Goal: Check status

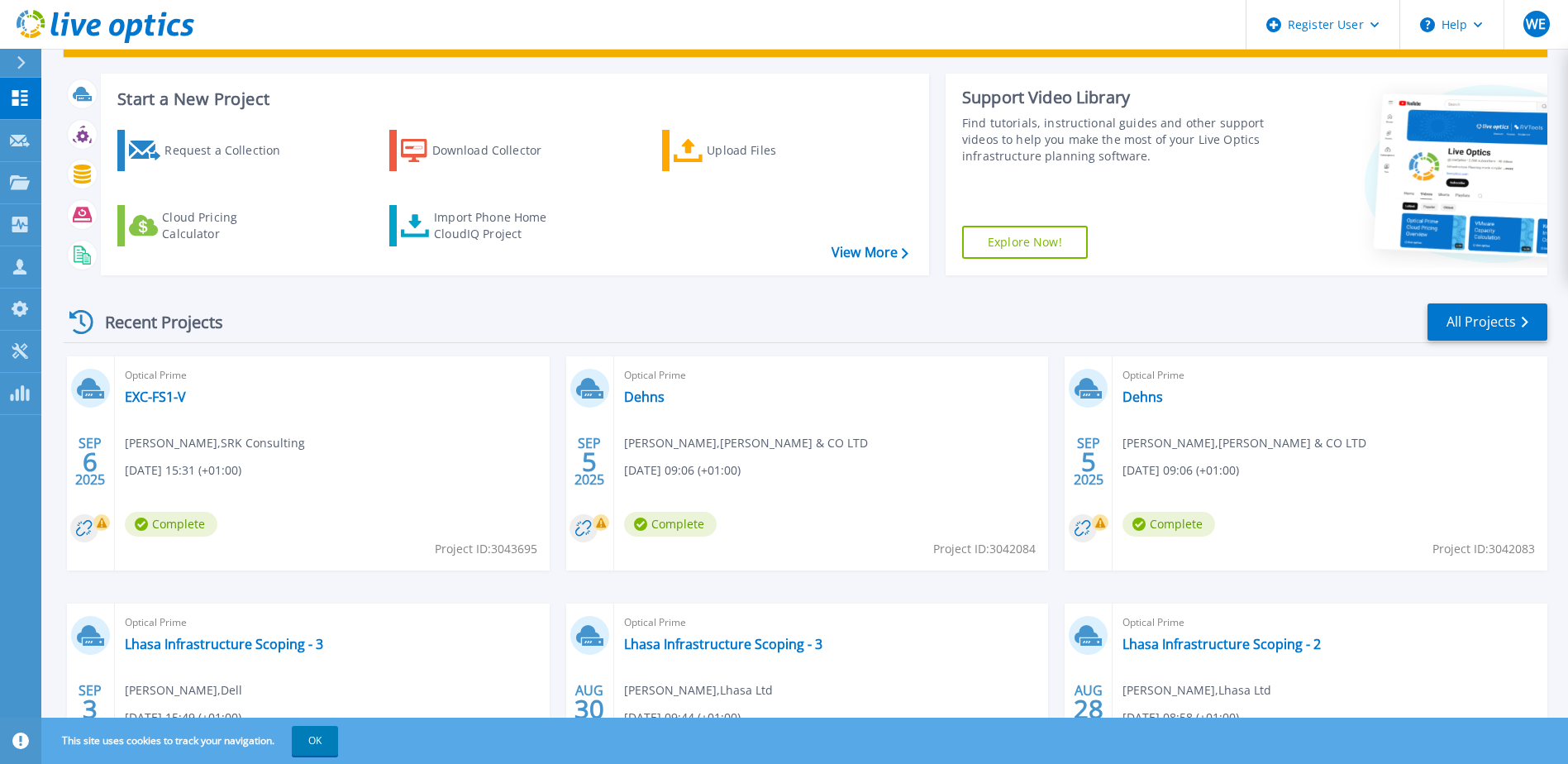
scroll to position [165, 0]
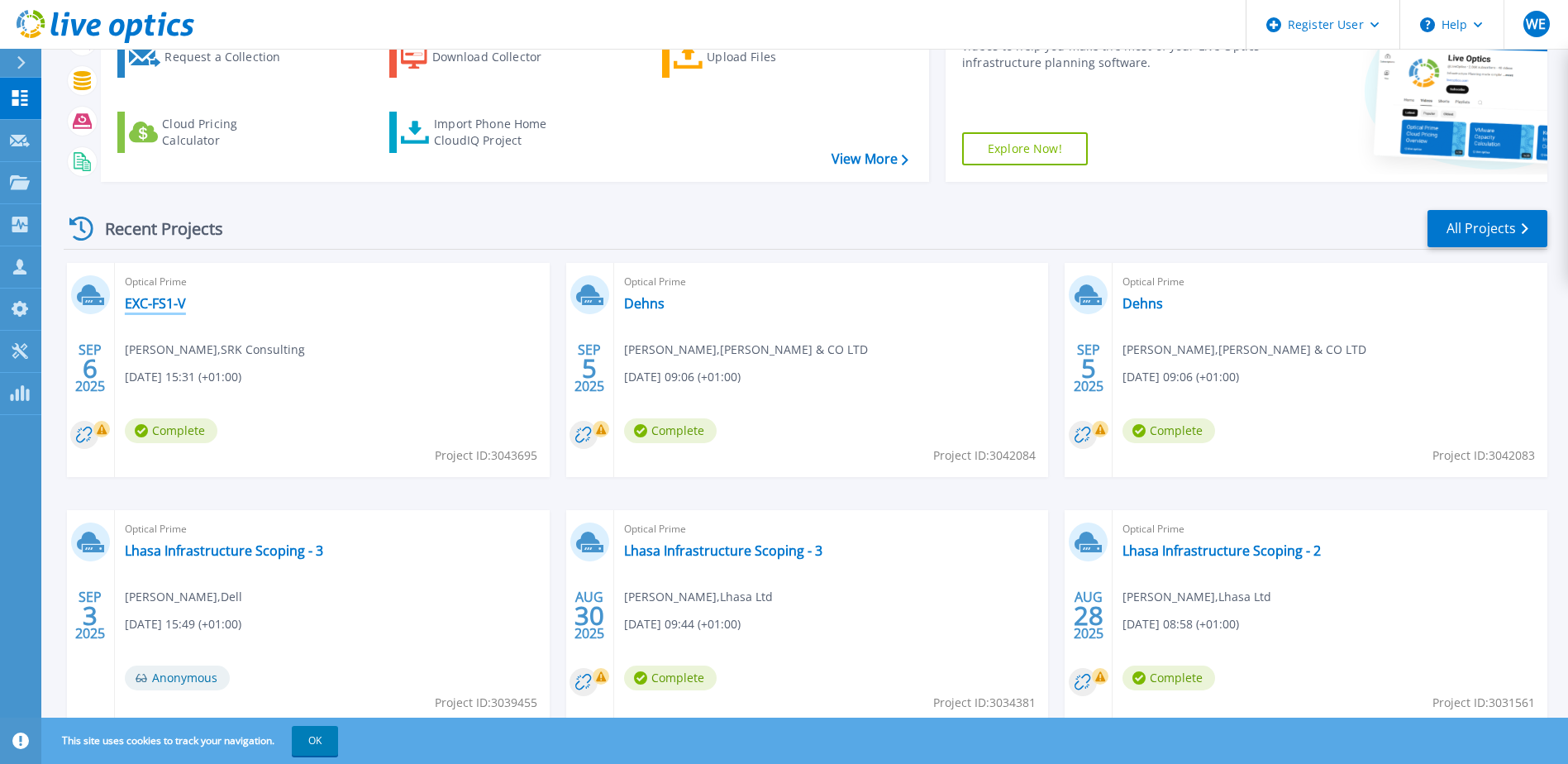
click at [154, 303] on link "EXC-FS1-V" at bounding box center [155, 303] width 61 height 17
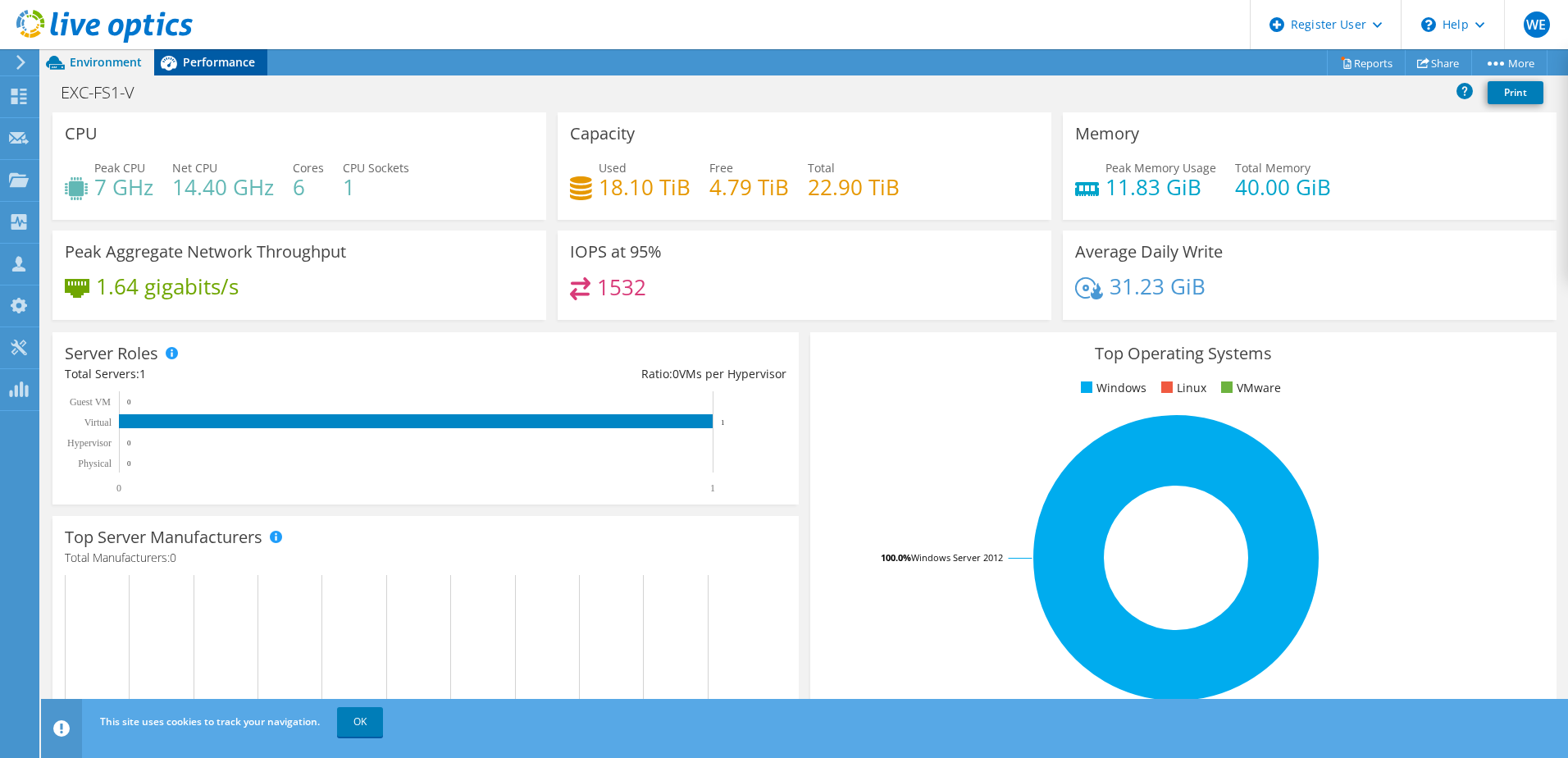
click at [212, 57] on span "Performance" at bounding box center [219, 62] width 72 height 16
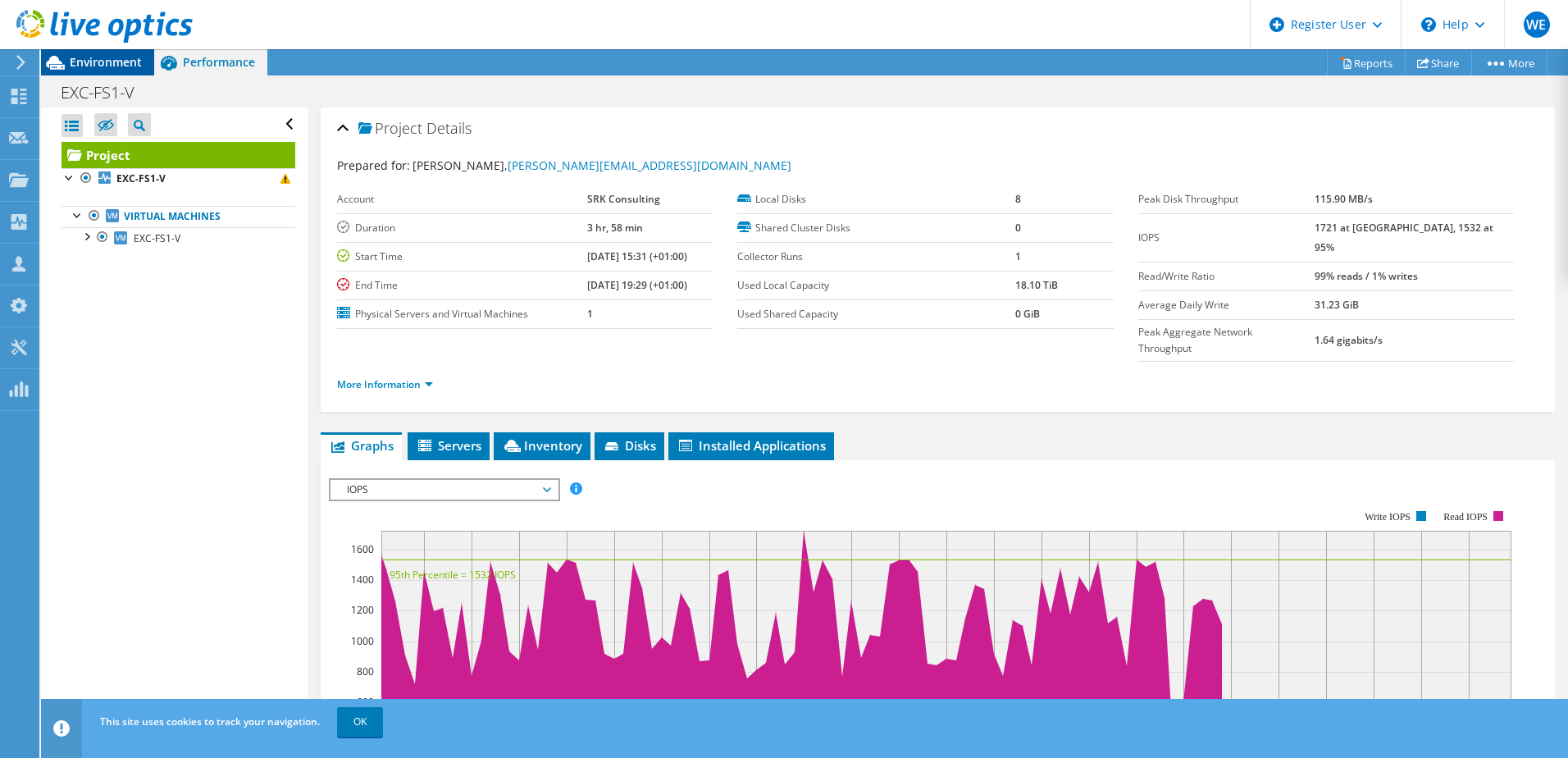
click at [75, 61] on span "Environment" at bounding box center [106, 62] width 72 height 16
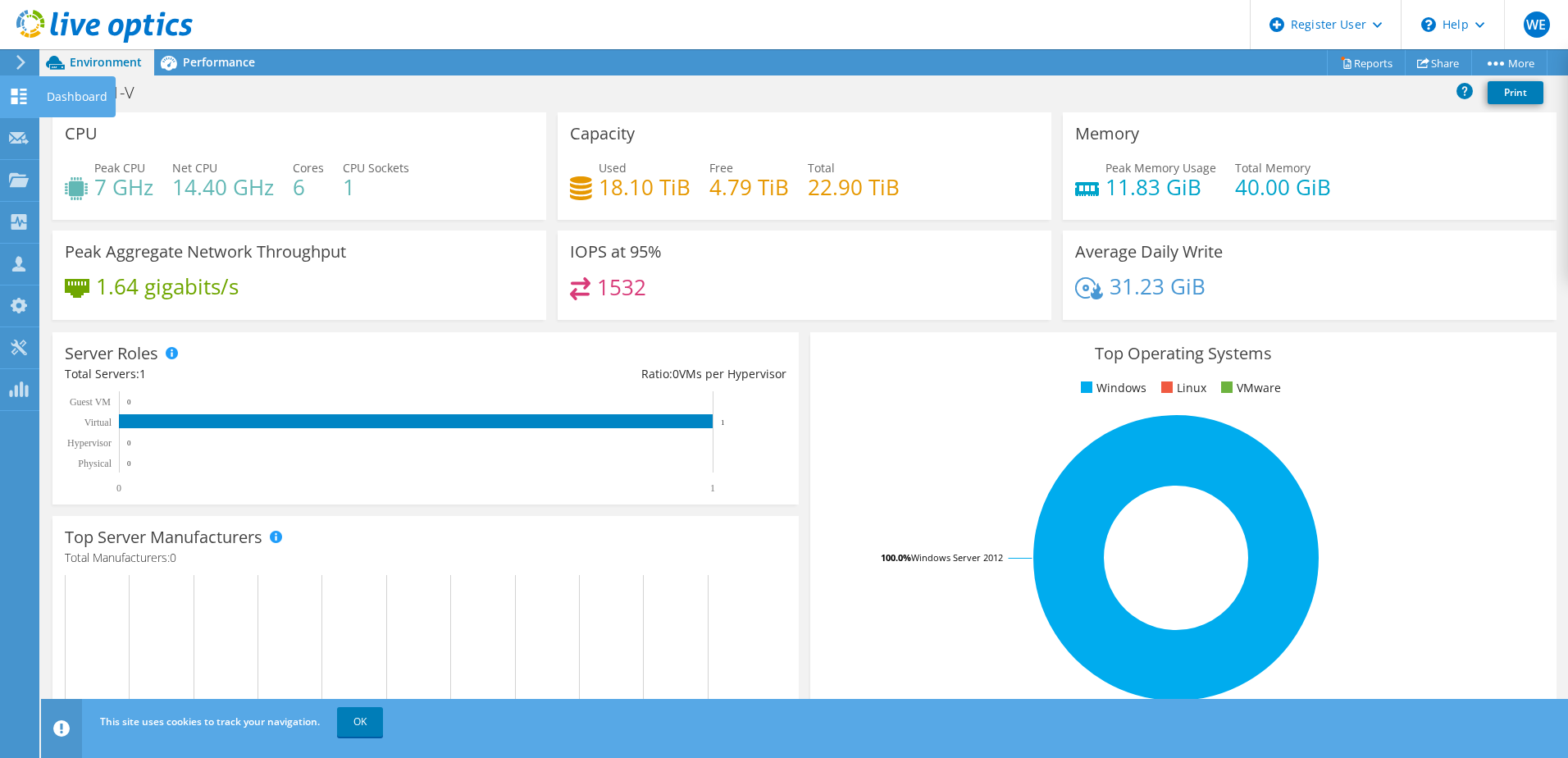
click at [26, 95] on icon at bounding box center [19, 96] width 19 height 16
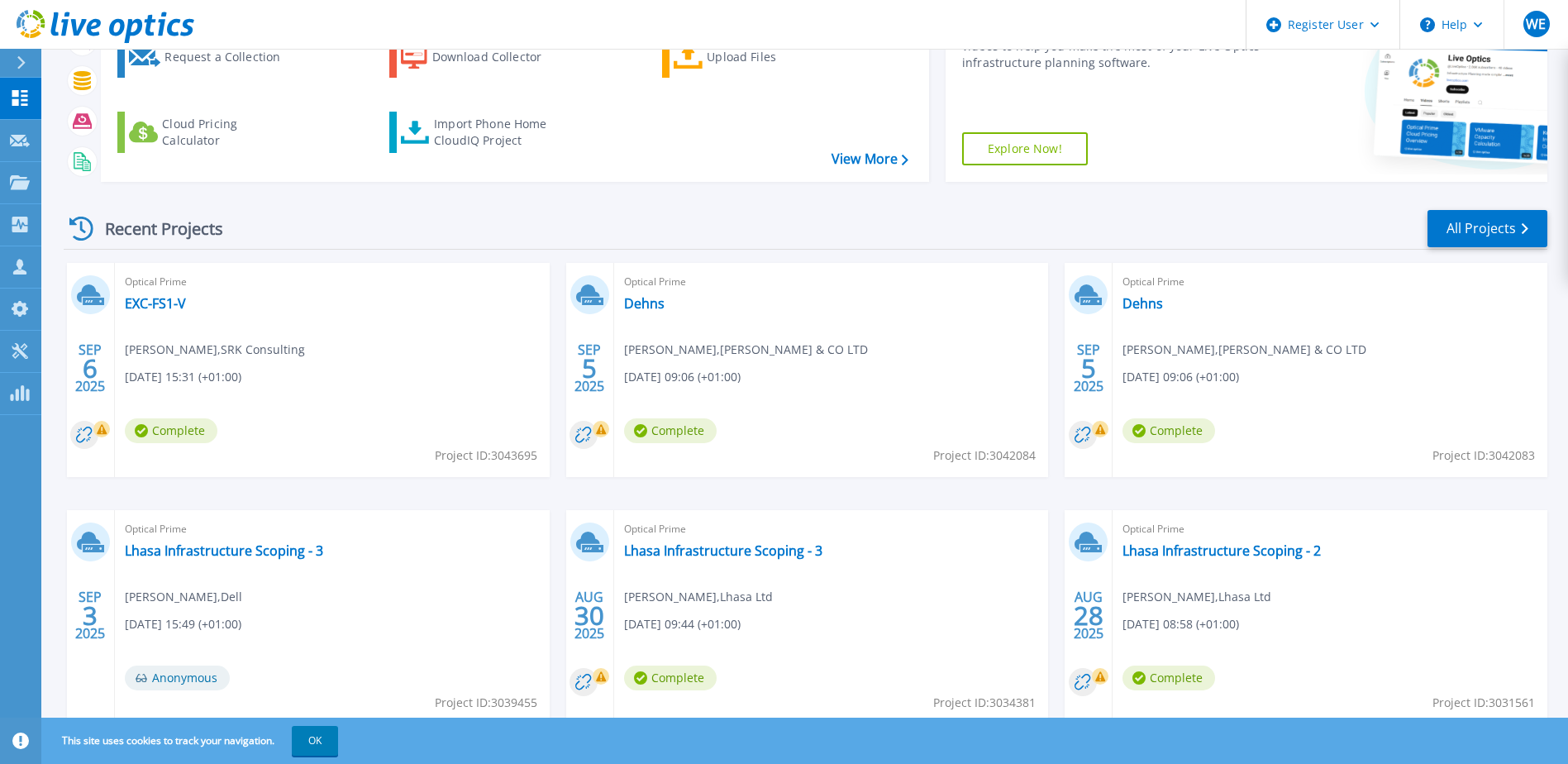
scroll to position [222, 0]
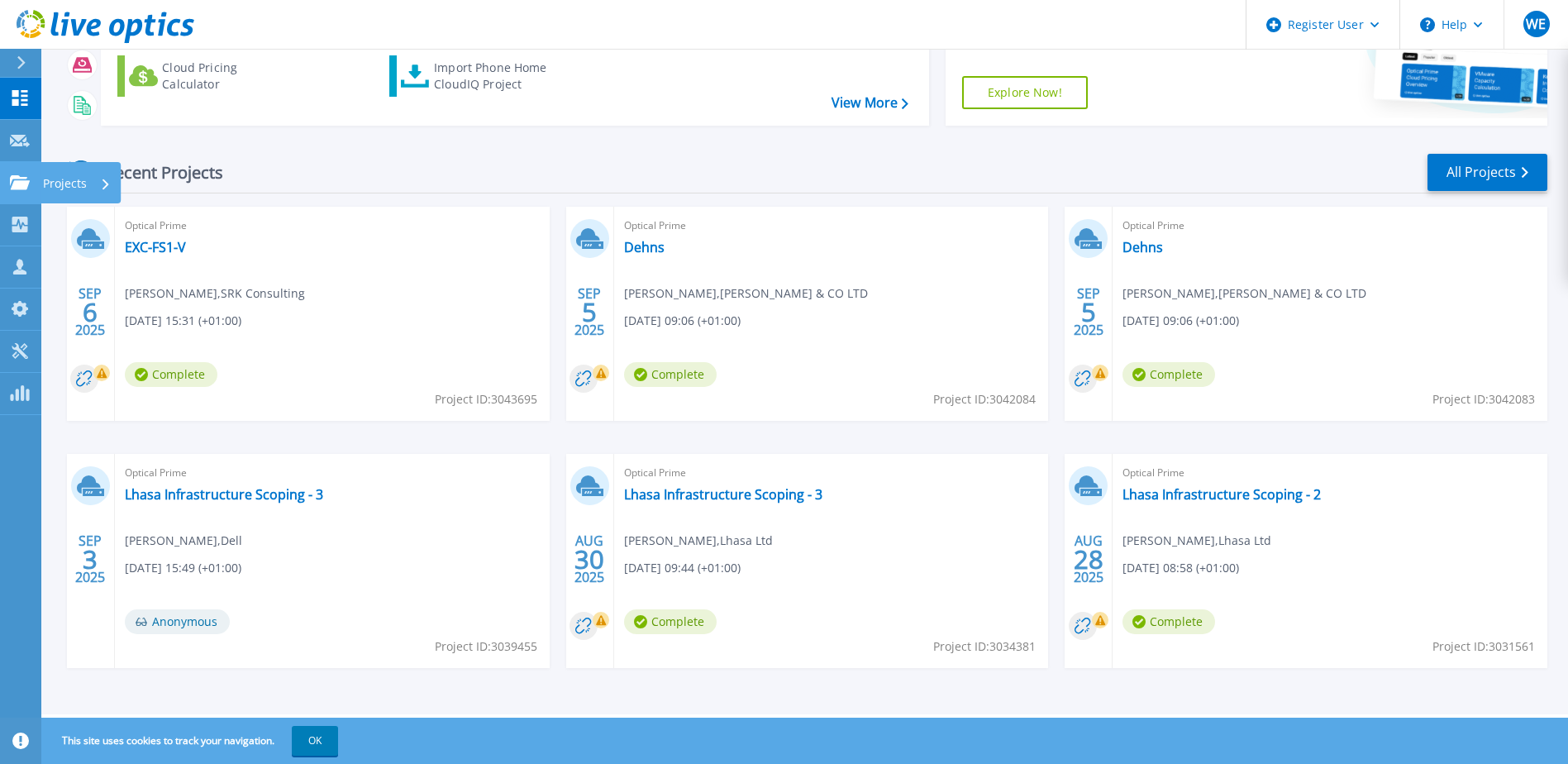
click at [63, 181] on p "Projects" at bounding box center [65, 184] width 44 height 43
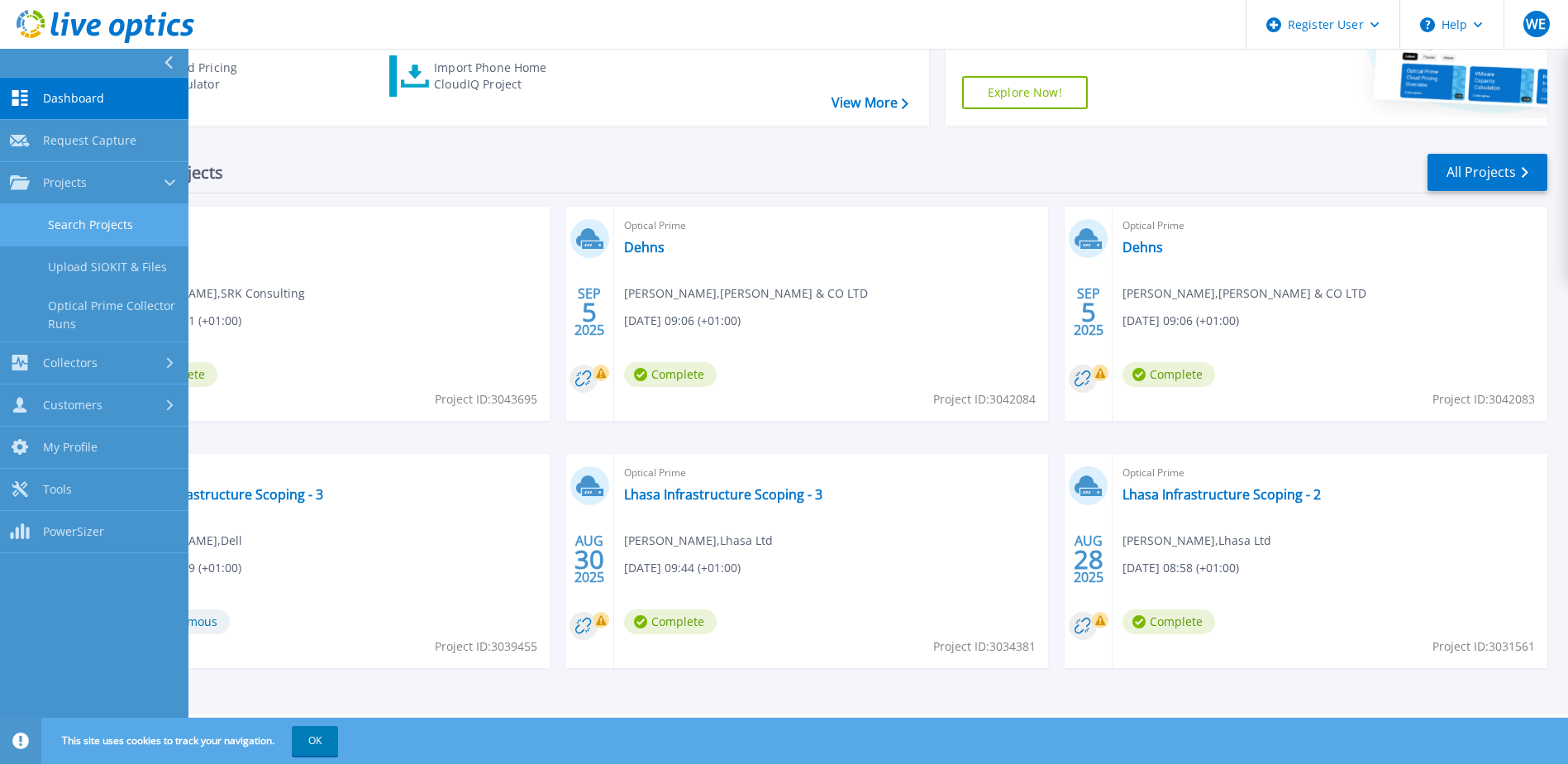
click at [82, 223] on link "Search Projects" at bounding box center [94, 225] width 189 height 42
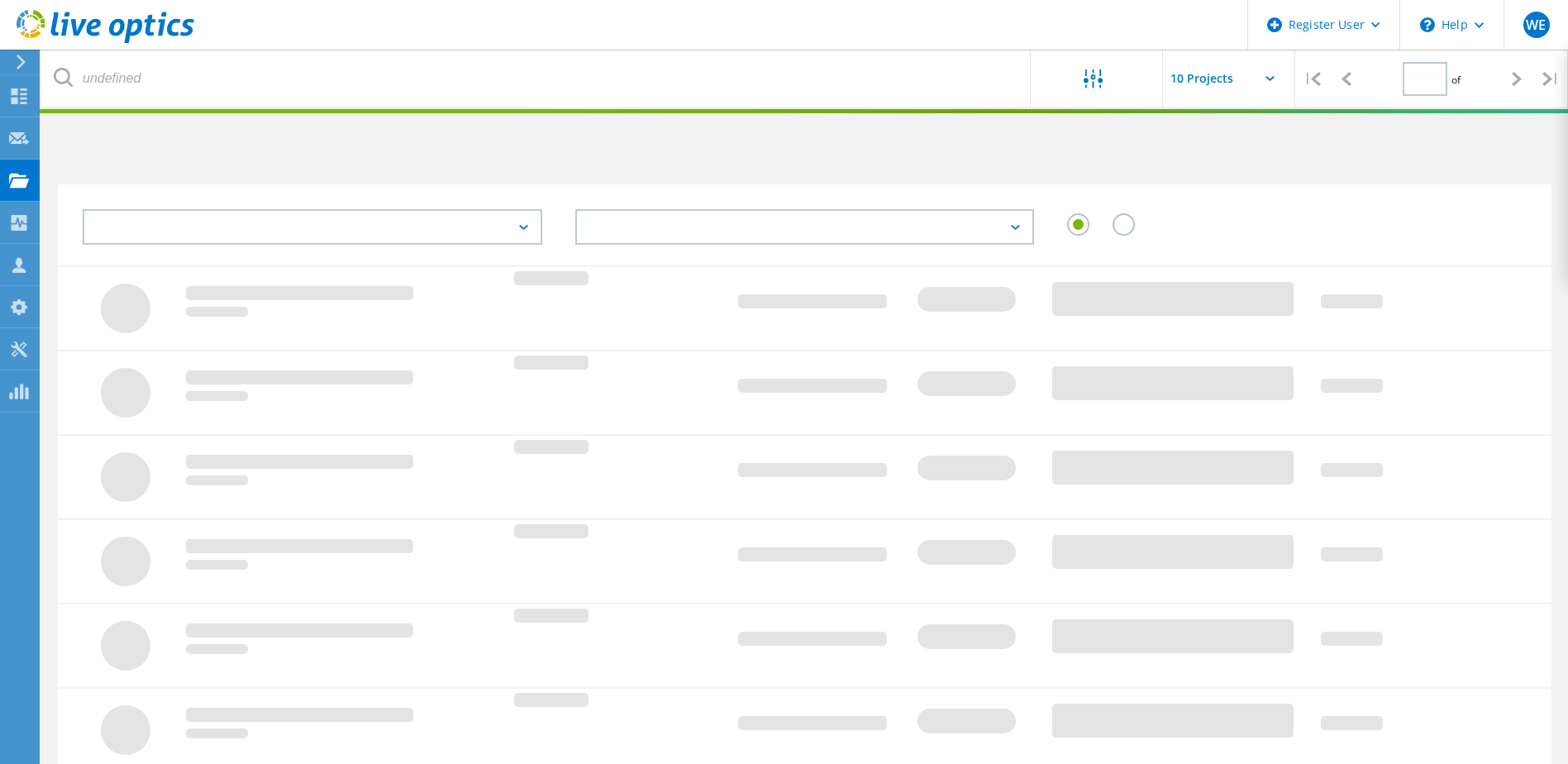
type input "1"
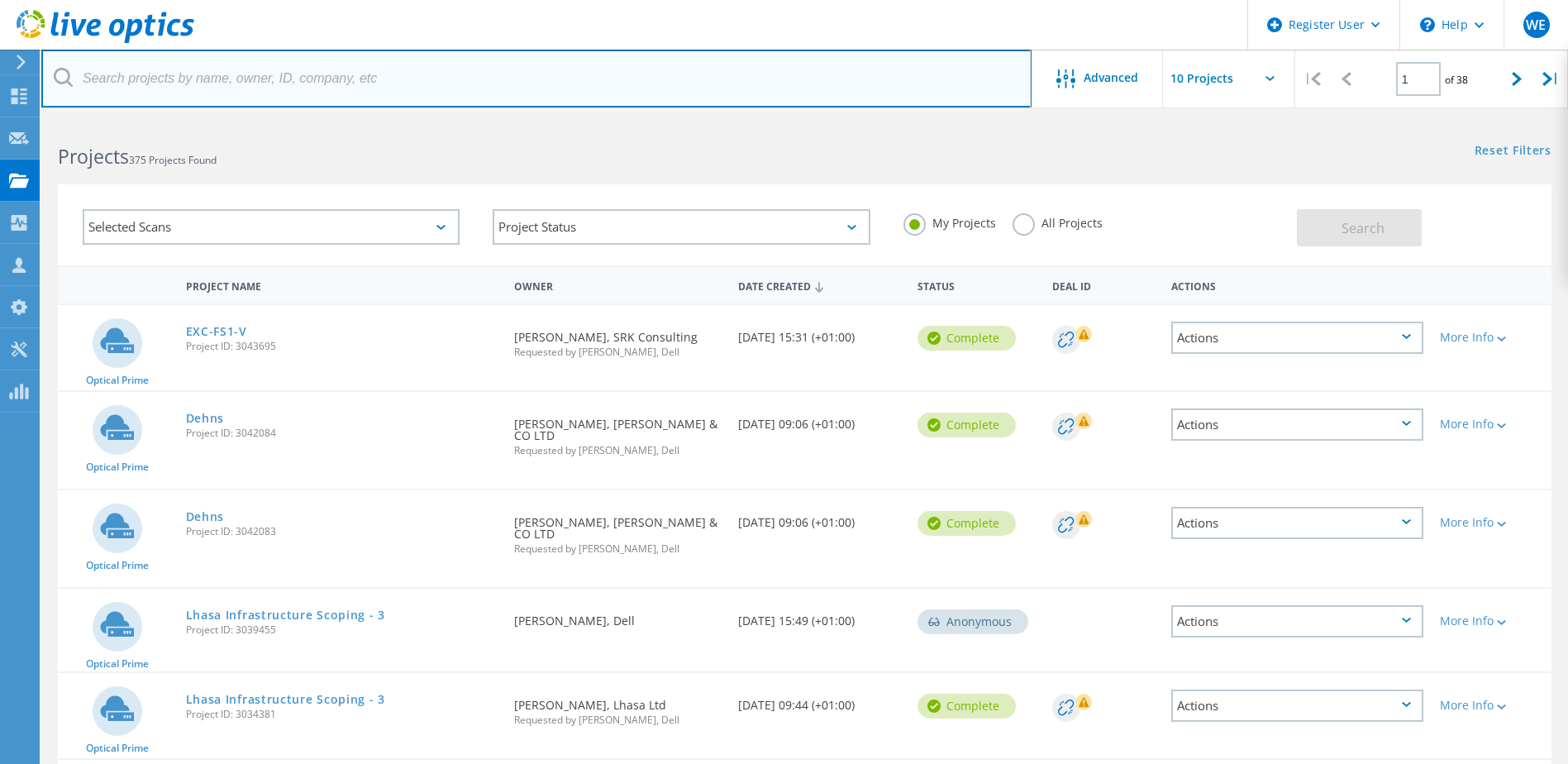
click at [255, 71] on input "text" at bounding box center [536, 79] width 991 height 58
click at [327, 84] on input "text" at bounding box center [536, 79] width 991 height 58
paste input "[PERSON_NAME][EMAIL_ADDRESS][DOMAIN_NAME]"
type input "[PERSON_NAME][EMAIL_ADDRESS][DOMAIN_NAME]"
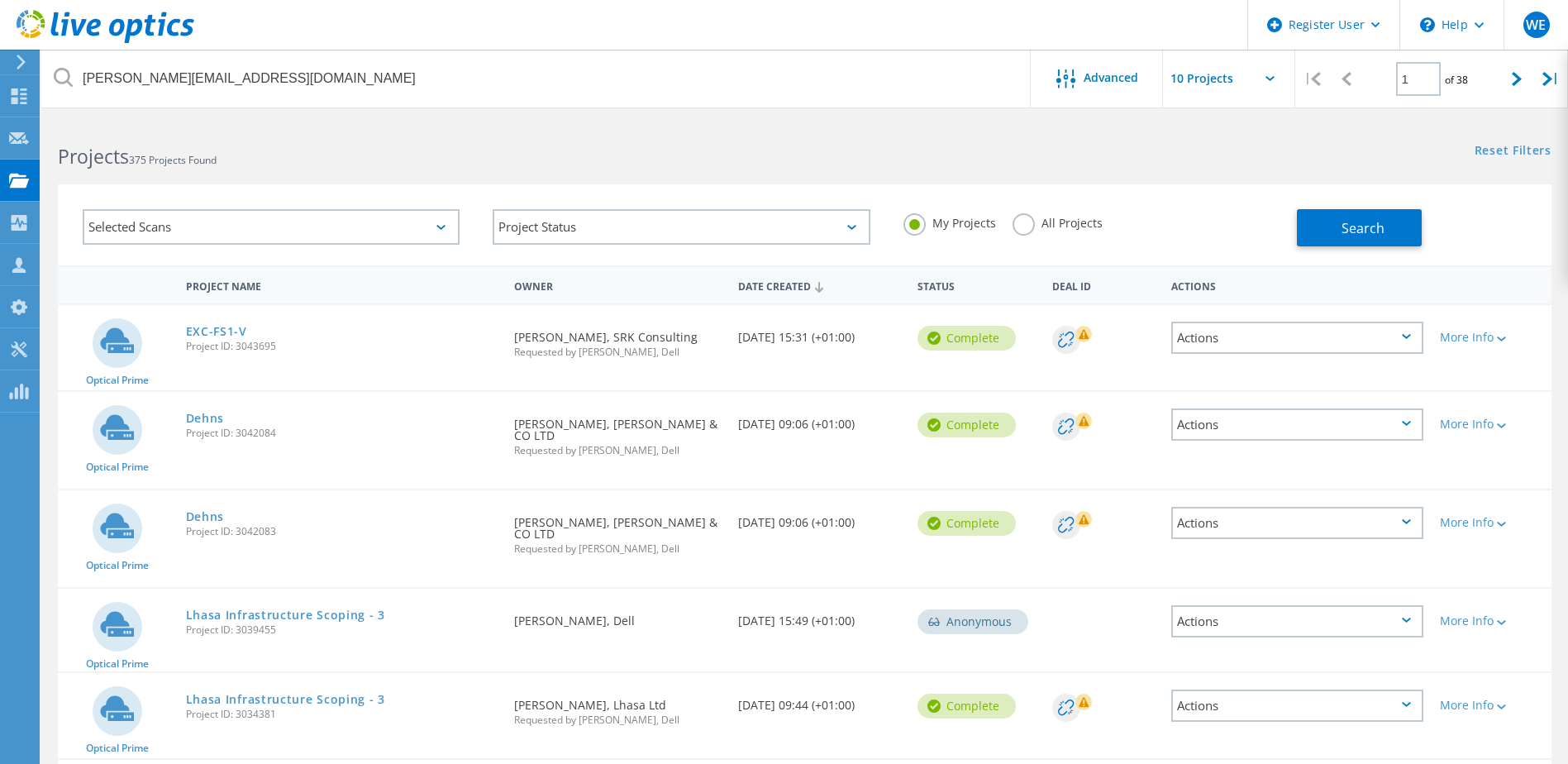
click at [1031, 228] on label "All Projects" at bounding box center [1058, 221] width 90 height 16
click at [0, 0] on input "All Projects" at bounding box center [0, 0] width 0 height 0
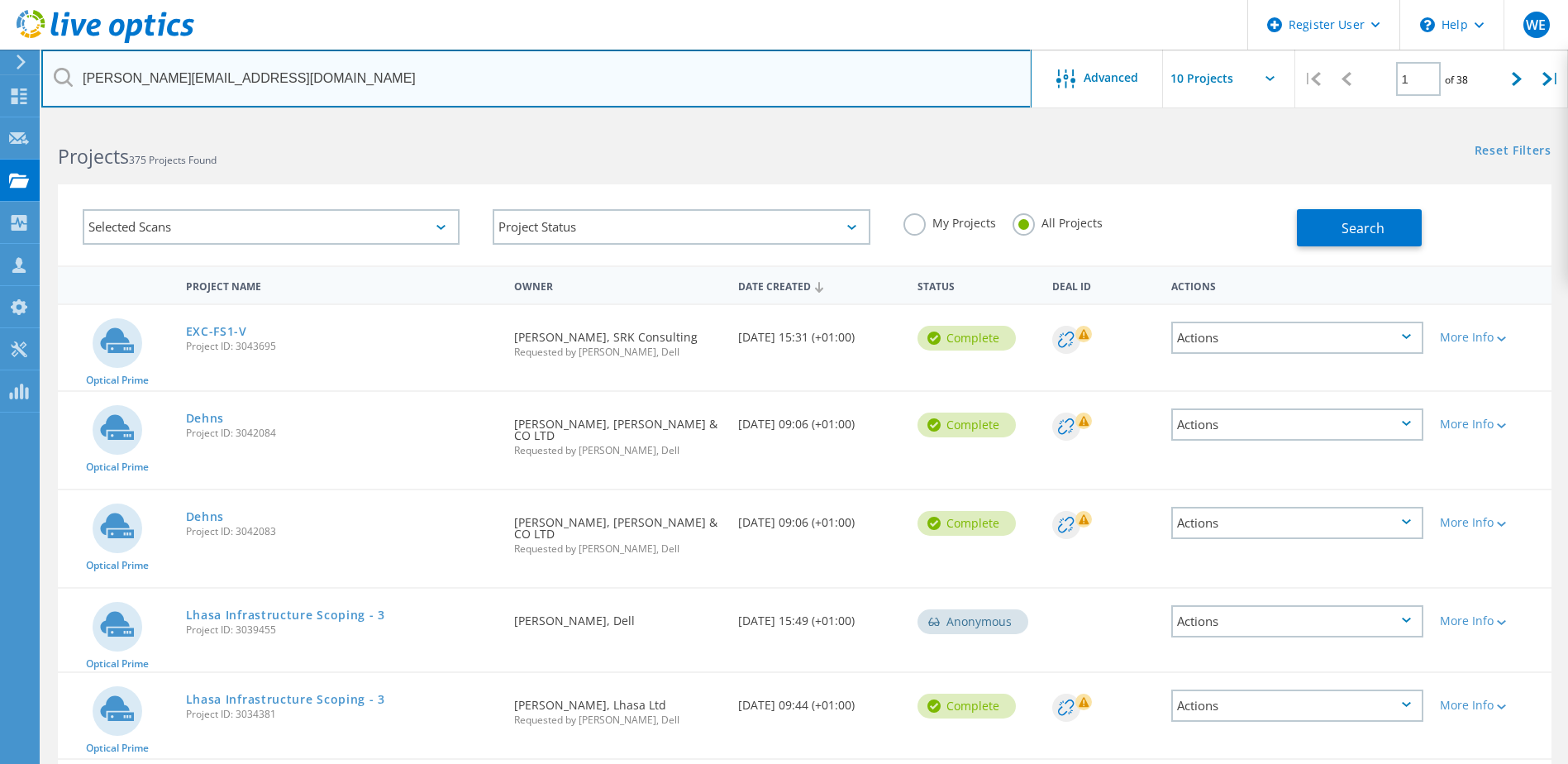
click at [663, 72] on input "[PERSON_NAME][EMAIL_ADDRESS][DOMAIN_NAME]" at bounding box center [536, 79] width 991 height 58
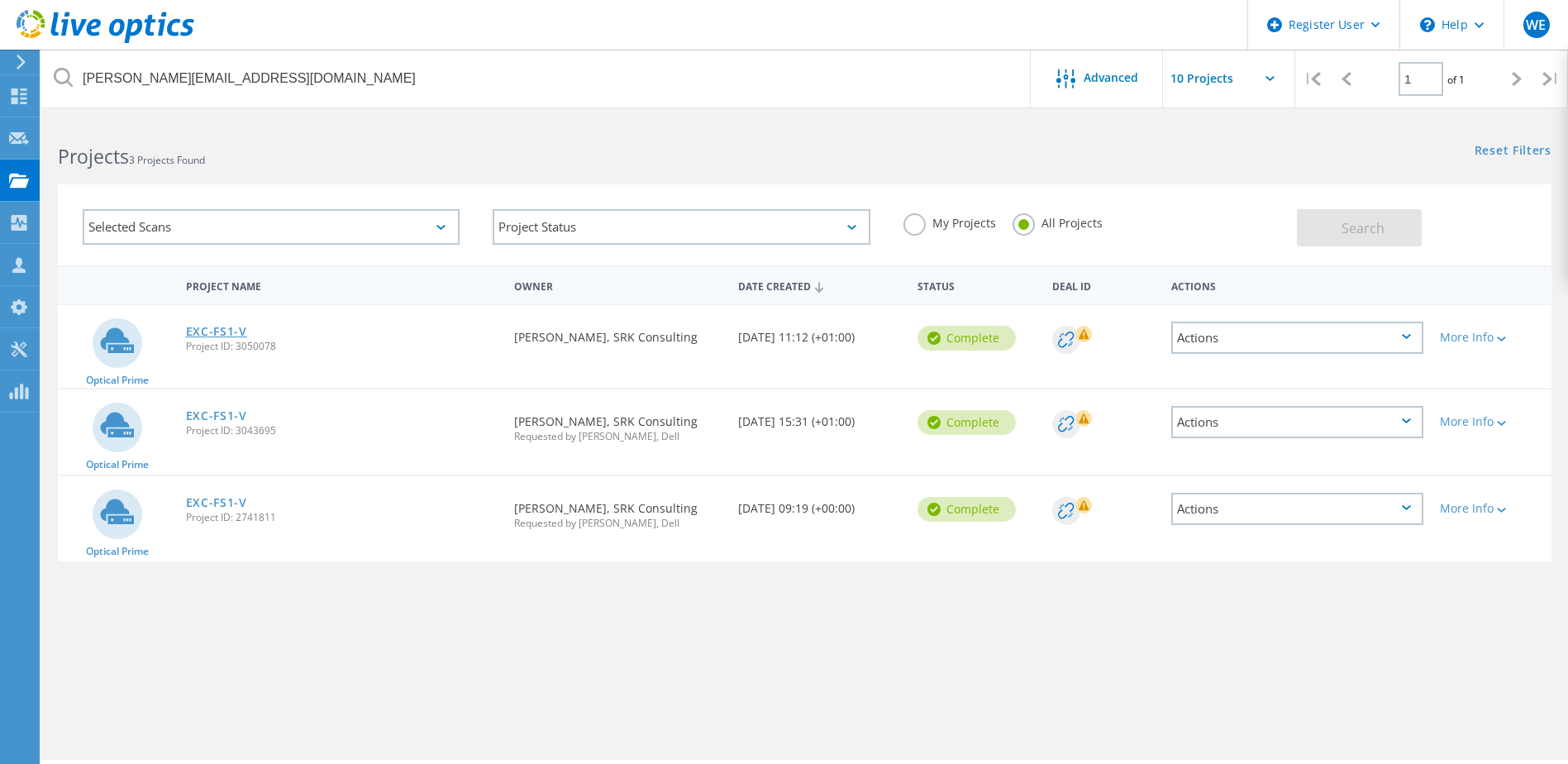
click at [230, 331] on link "EXC-FS1-V" at bounding box center [216, 332] width 61 height 12
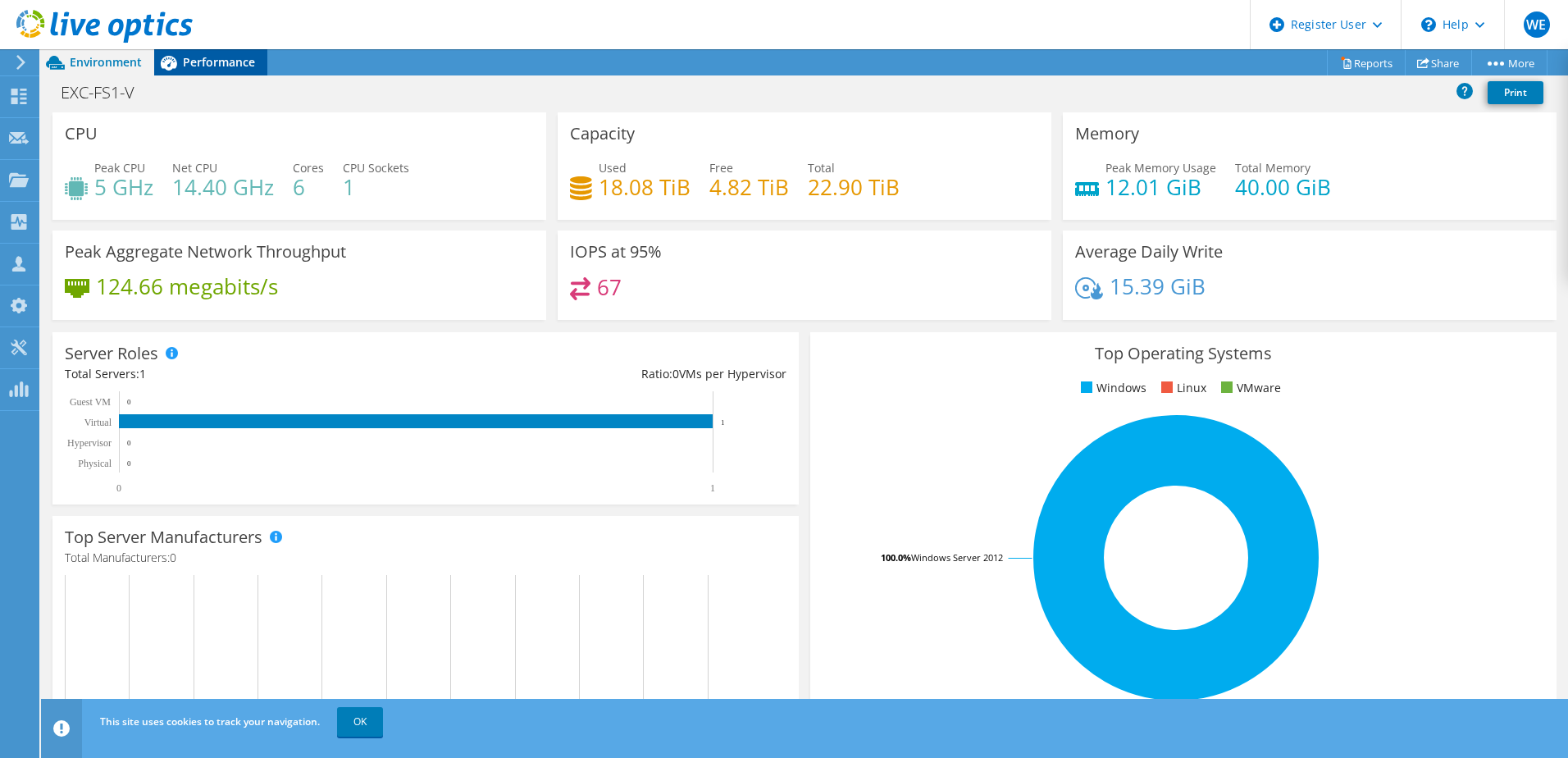
click at [228, 71] on div "Performance" at bounding box center [210, 62] width 113 height 26
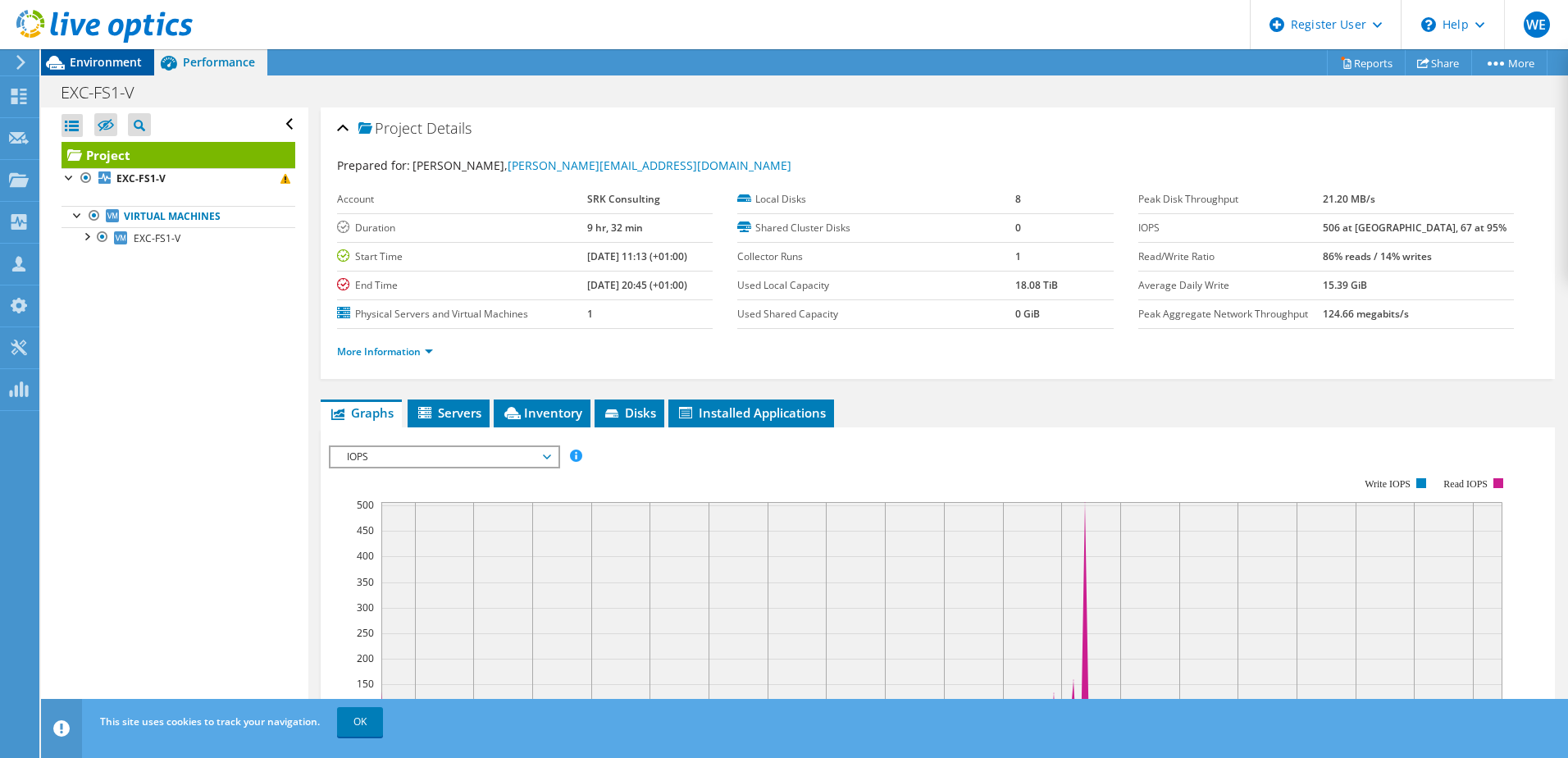
click at [87, 63] on span "Environment" at bounding box center [106, 62] width 72 height 16
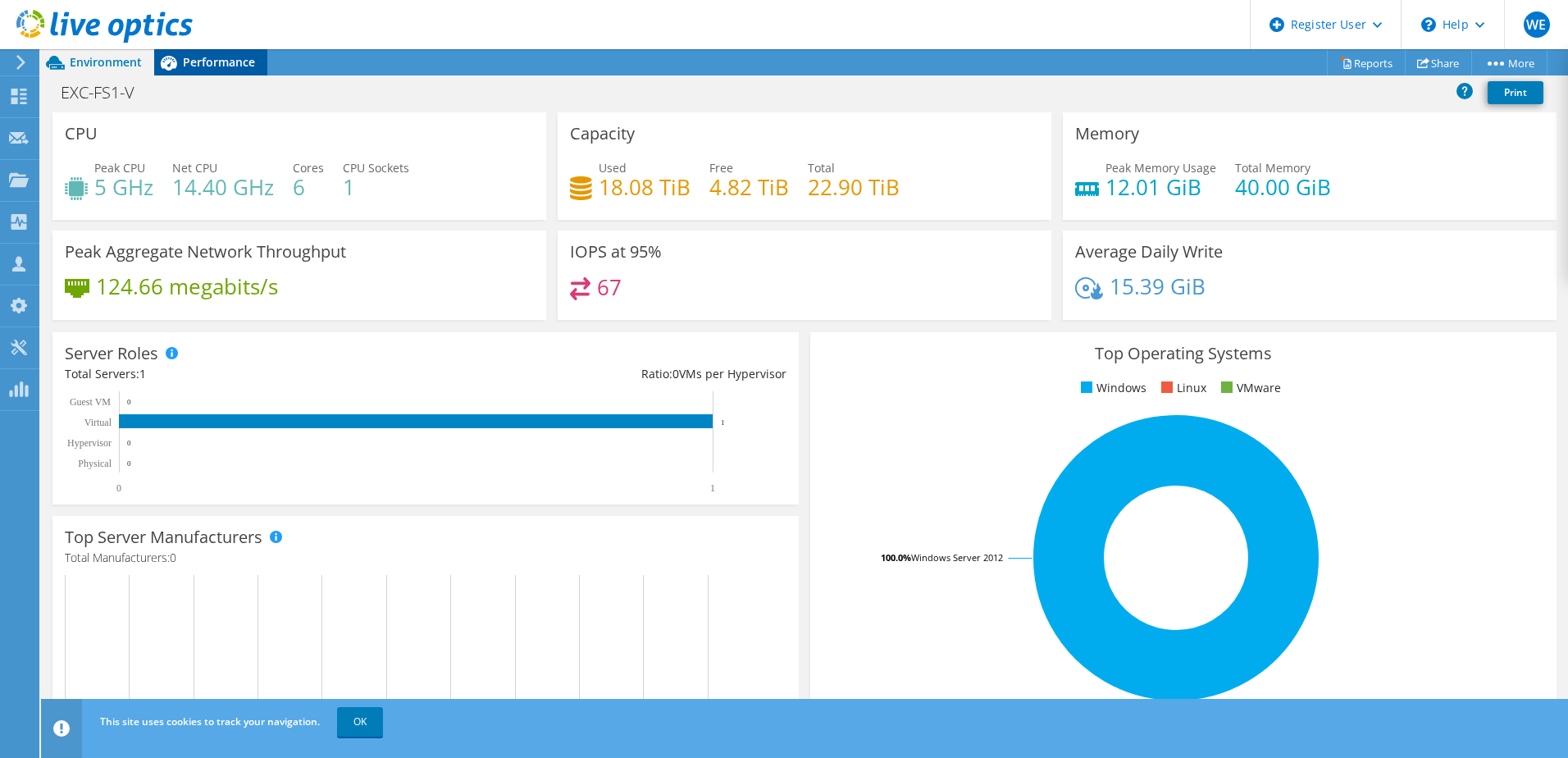
click at [210, 58] on span "Performance" at bounding box center [219, 62] width 72 height 16
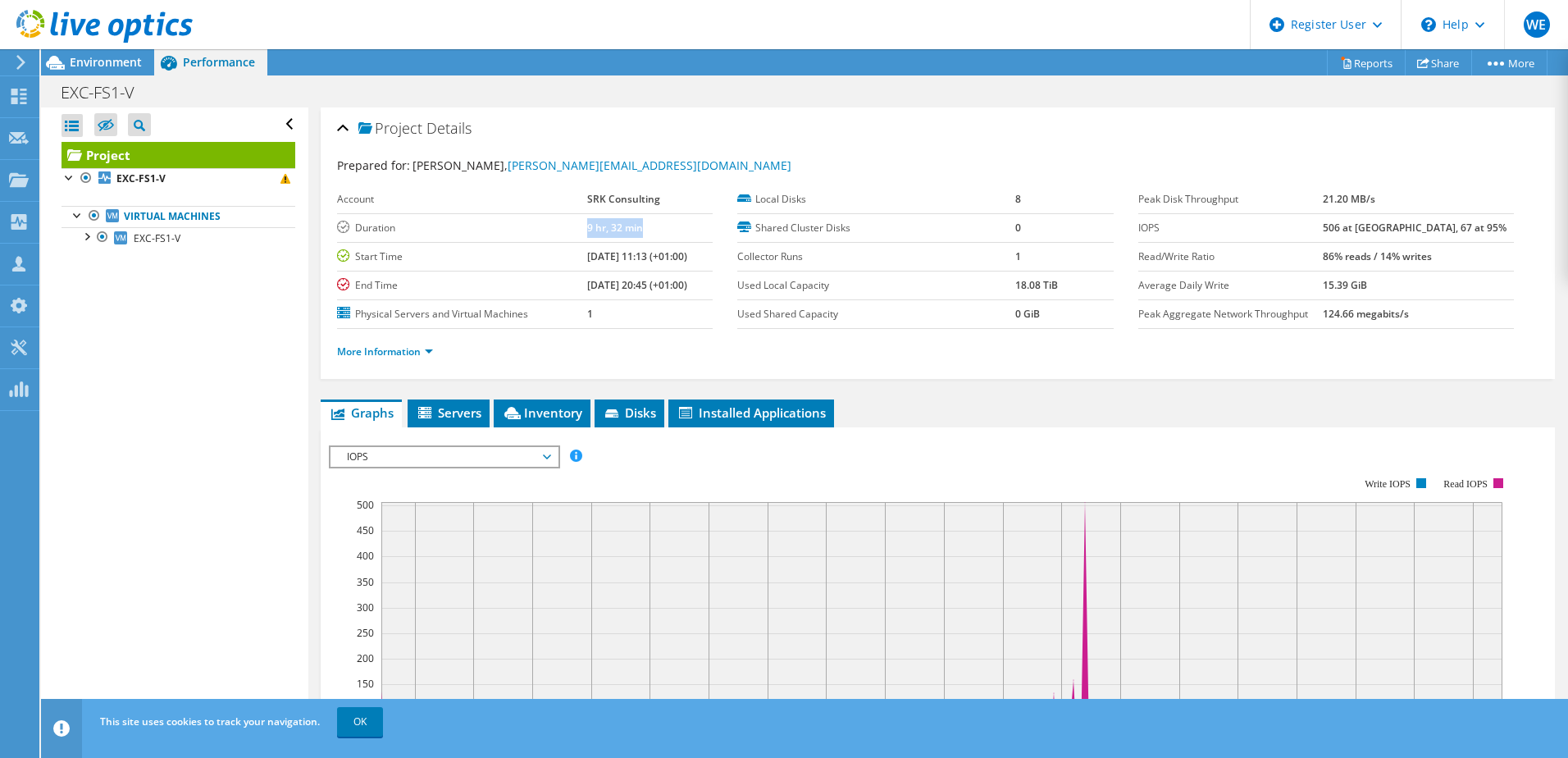
drag, startPoint x: 636, startPoint y: 221, endPoint x: 535, endPoint y: 223, distance: 101.0
click at [535, 223] on tr "Duration 9 hr, 32 min" at bounding box center [525, 227] width 376 height 28
drag, startPoint x: 541, startPoint y: 226, endPoint x: 603, endPoint y: 231, distance: 62.2
copy tr "9 hr, 32 min"
click at [107, 57] on span "Environment" at bounding box center [106, 62] width 72 height 16
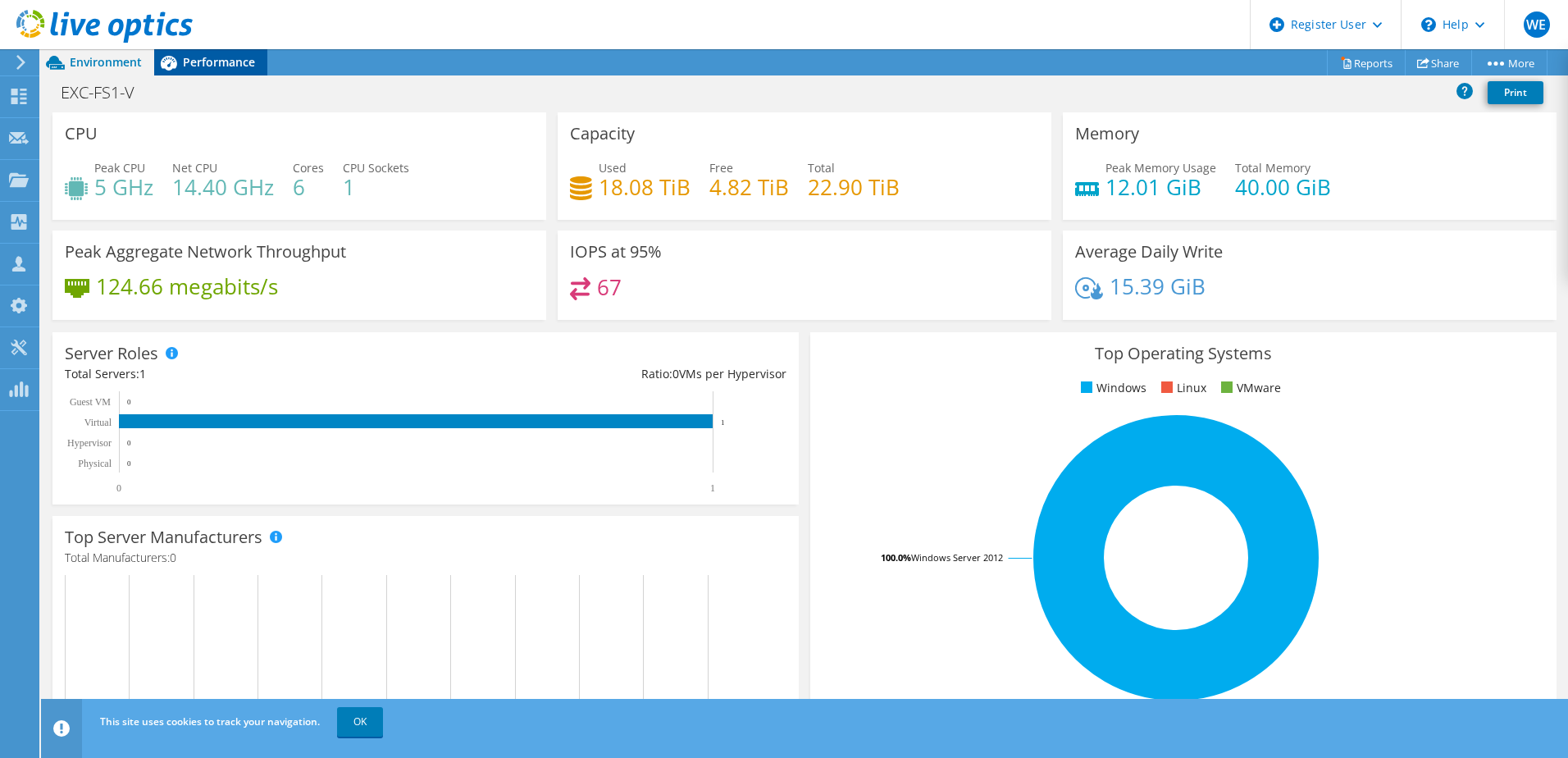
click at [231, 66] on span "Performance" at bounding box center [219, 62] width 72 height 16
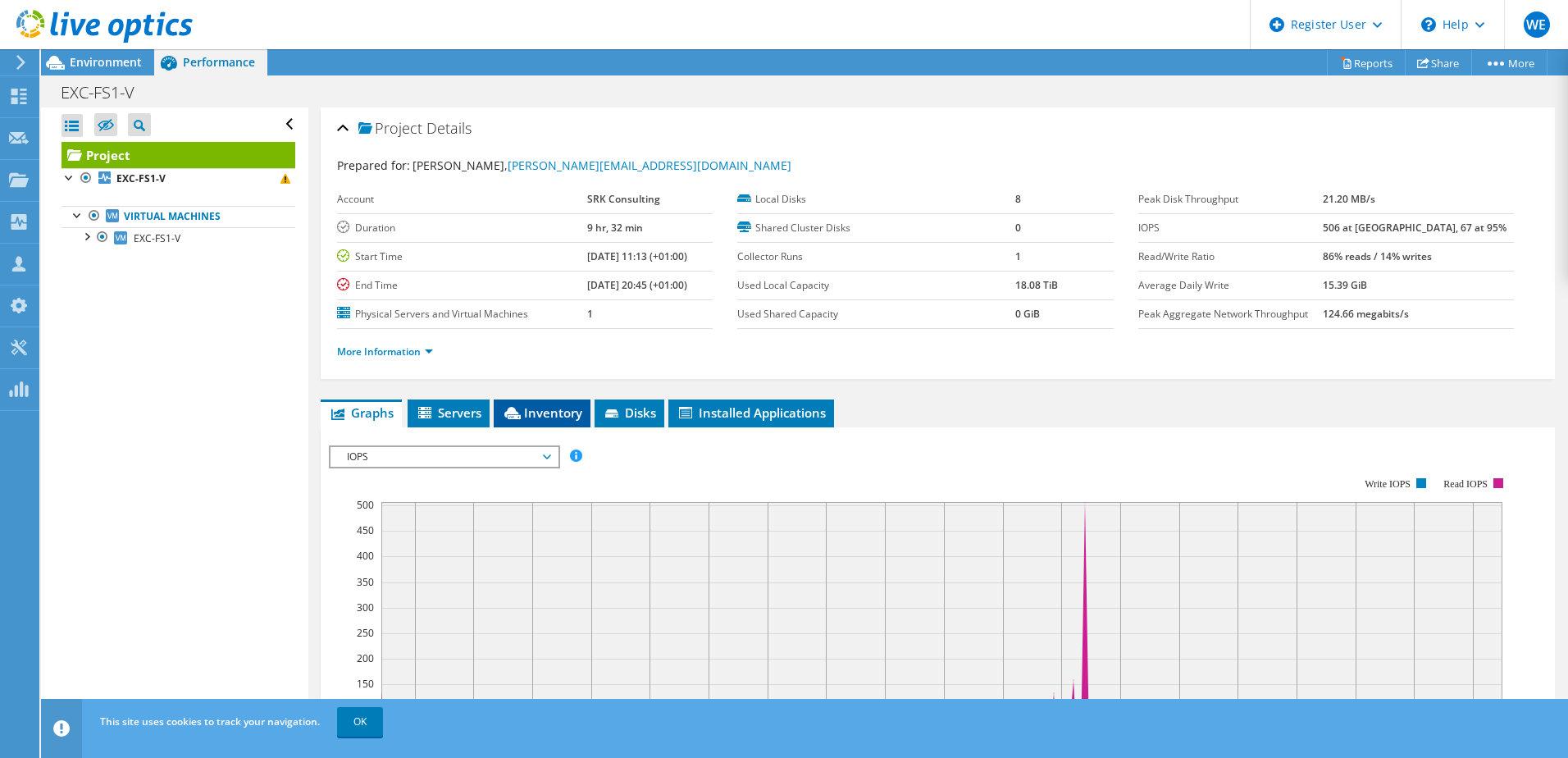
click at [542, 415] on span "Inventory" at bounding box center [541, 412] width 81 height 17
